Goal: Find specific page/section: Find specific page/section

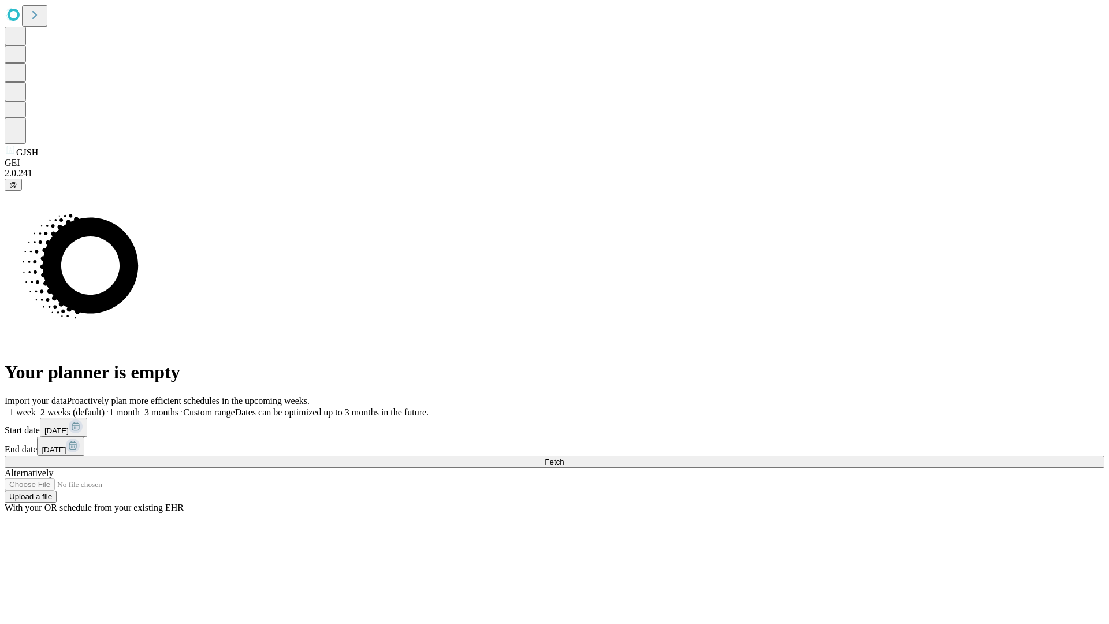
click at [564, 458] on span "Fetch" at bounding box center [554, 462] width 19 height 9
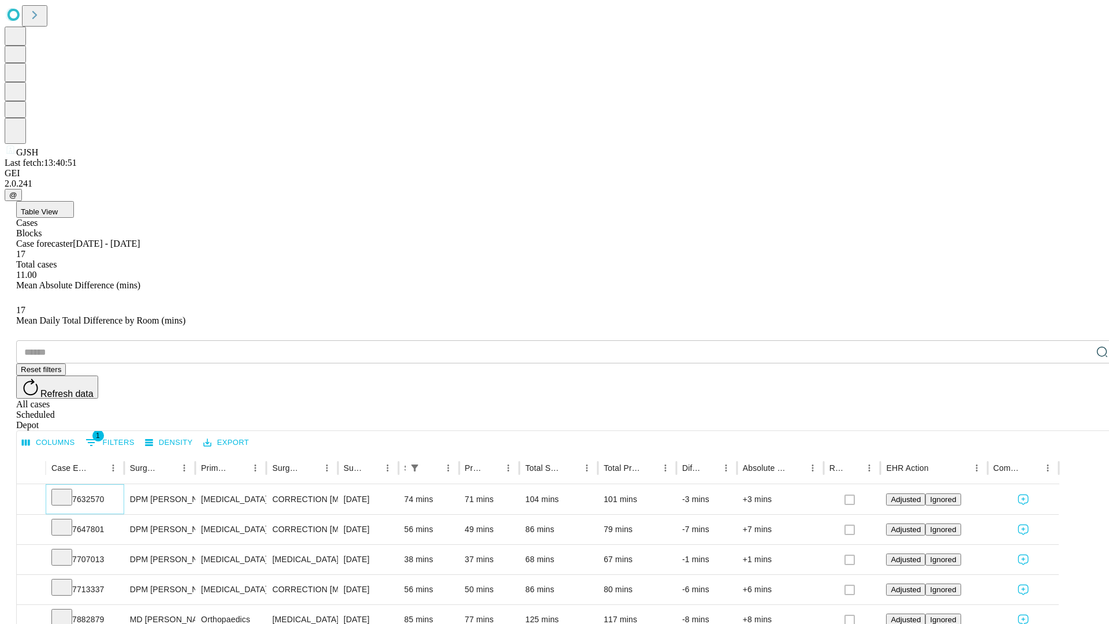
click at [68, 491] on icon at bounding box center [62, 497] width 12 height 12
